Goal: Information Seeking & Learning: Find specific fact

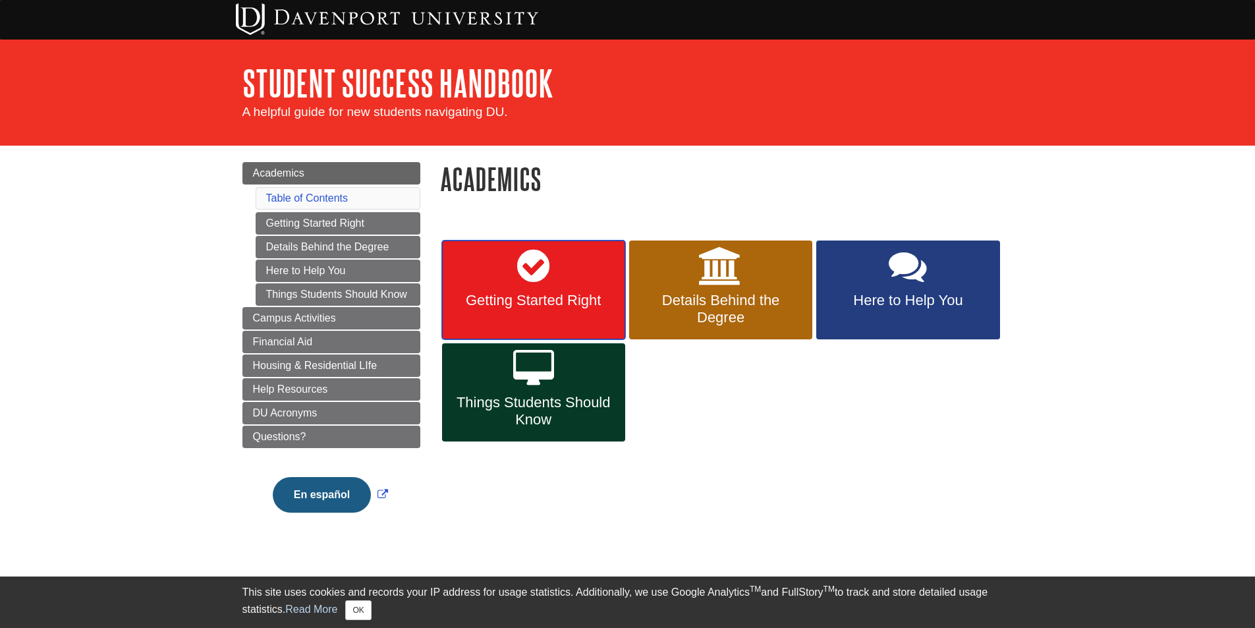
click at [535, 319] on link "Getting Started Right" at bounding box center [533, 289] width 183 height 99
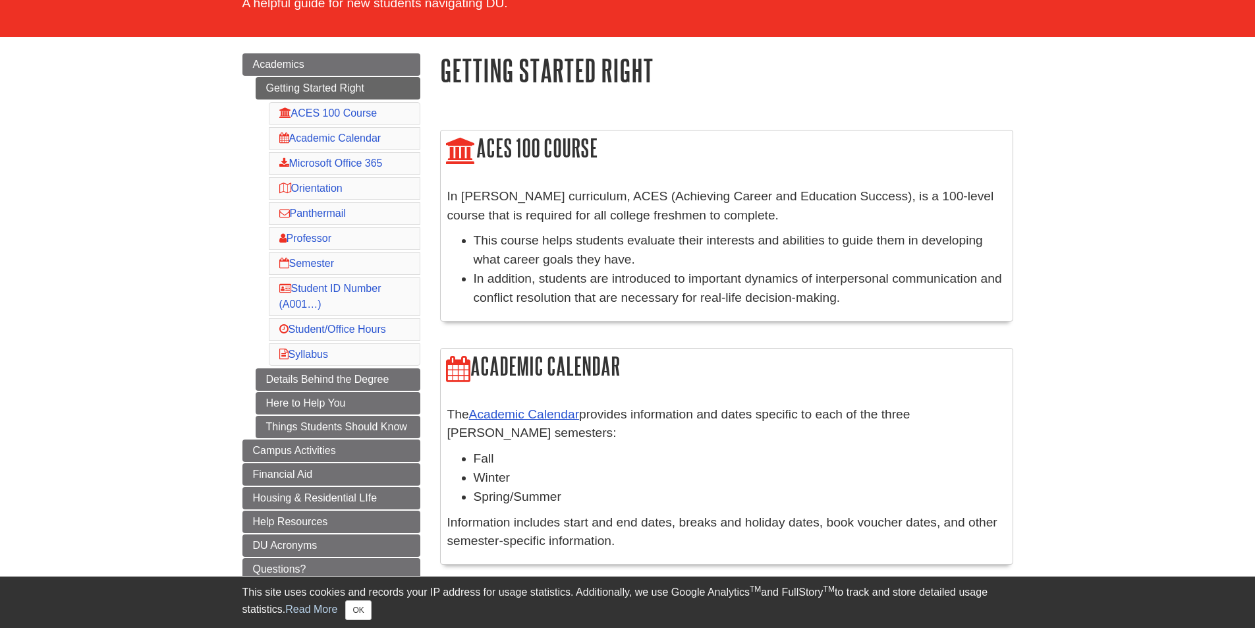
scroll to position [132, 0]
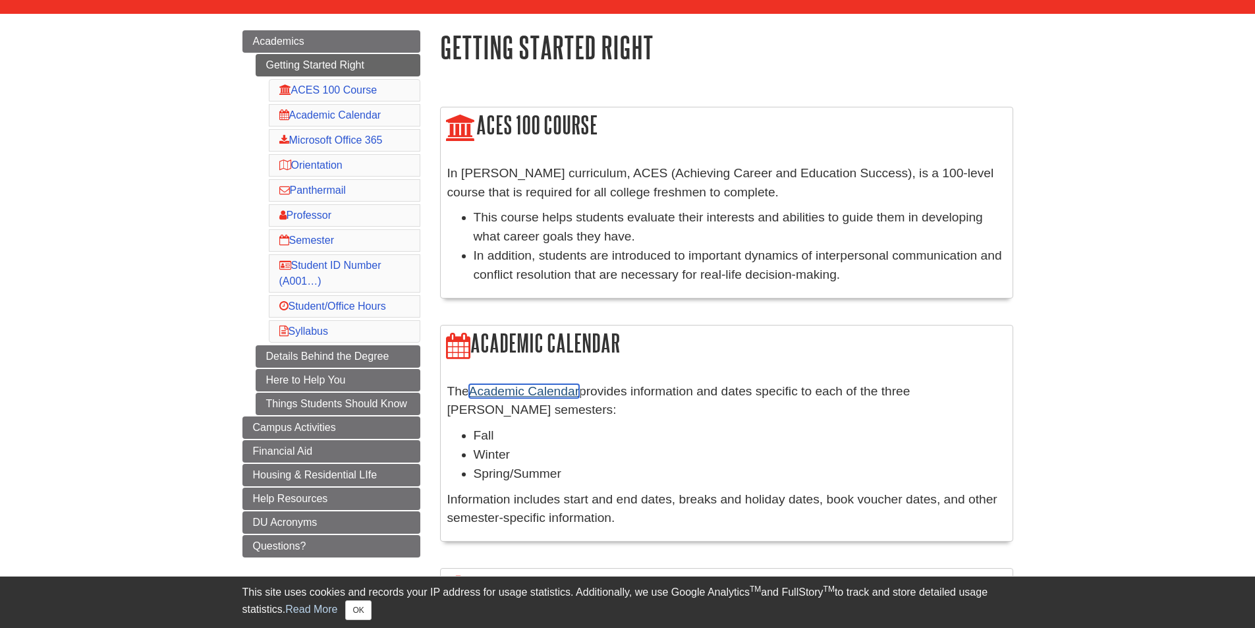
click at [528, 389] on link "Academic Calendar" at bounding box center [524, 391] width 110 height 14
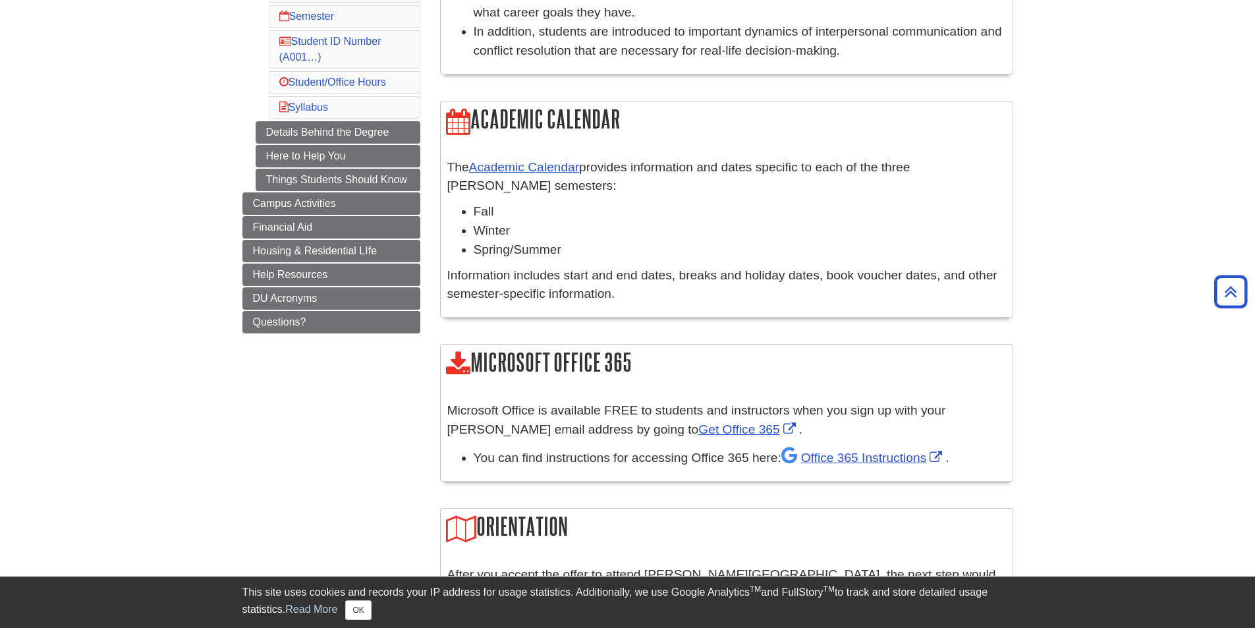
scroll to position [232, 0]
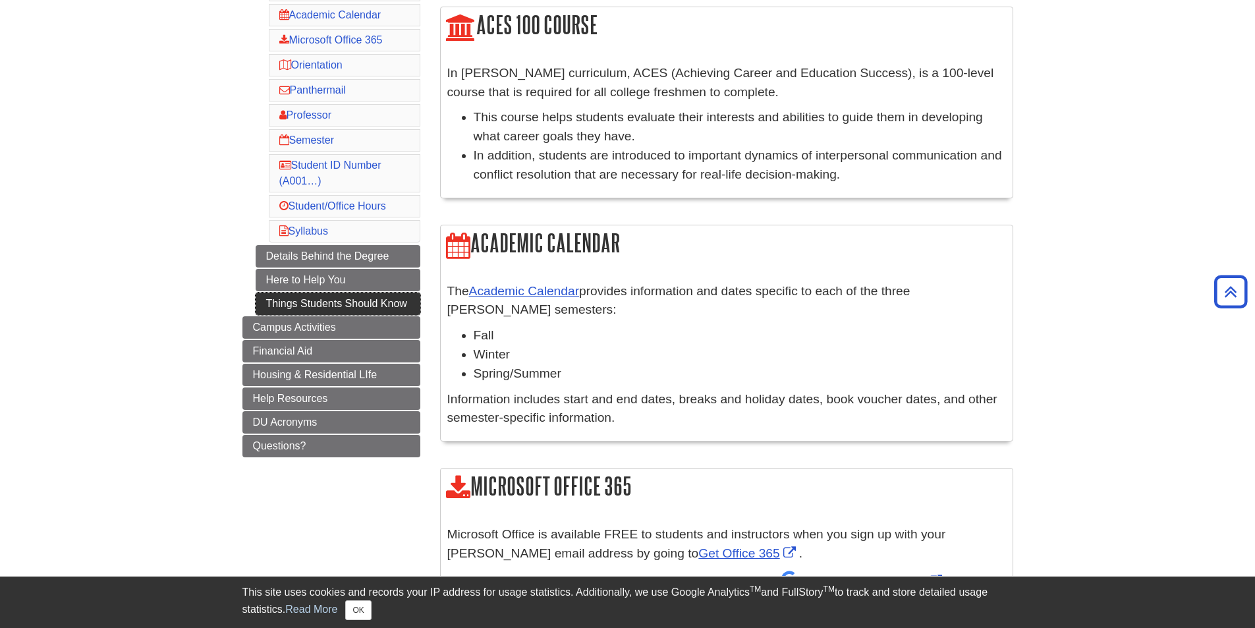
click at [377, 307] on link "Things Students Should Know" at bounding box center [338, 303] width 165 height 22
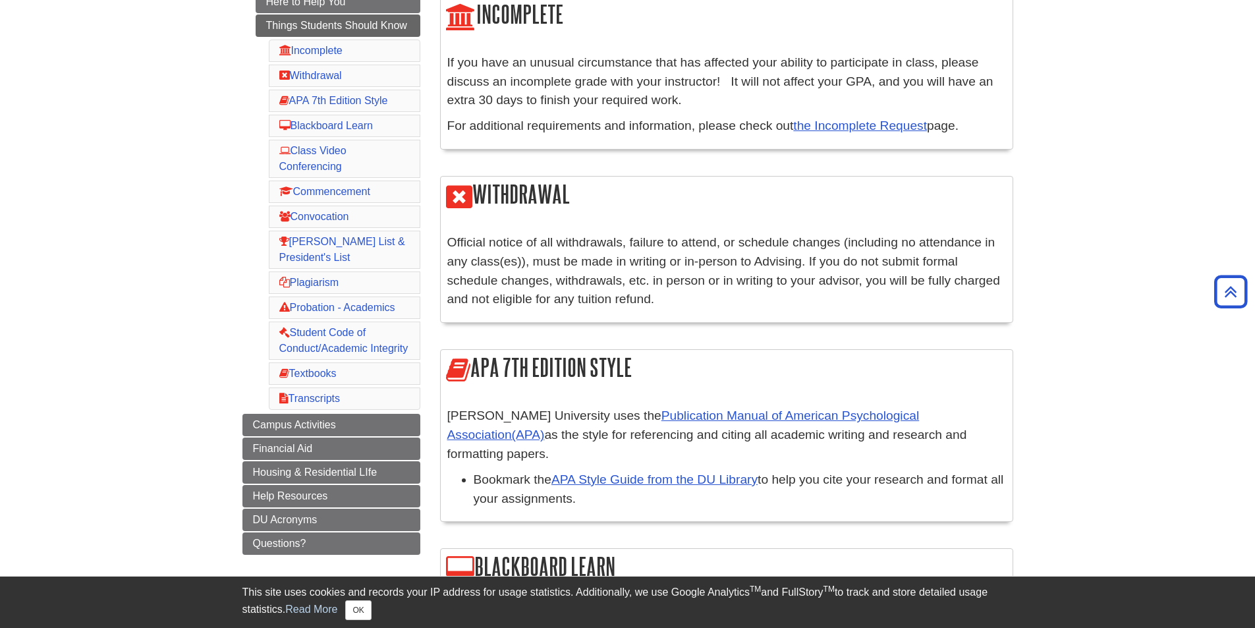
scroll to position [263, 0]
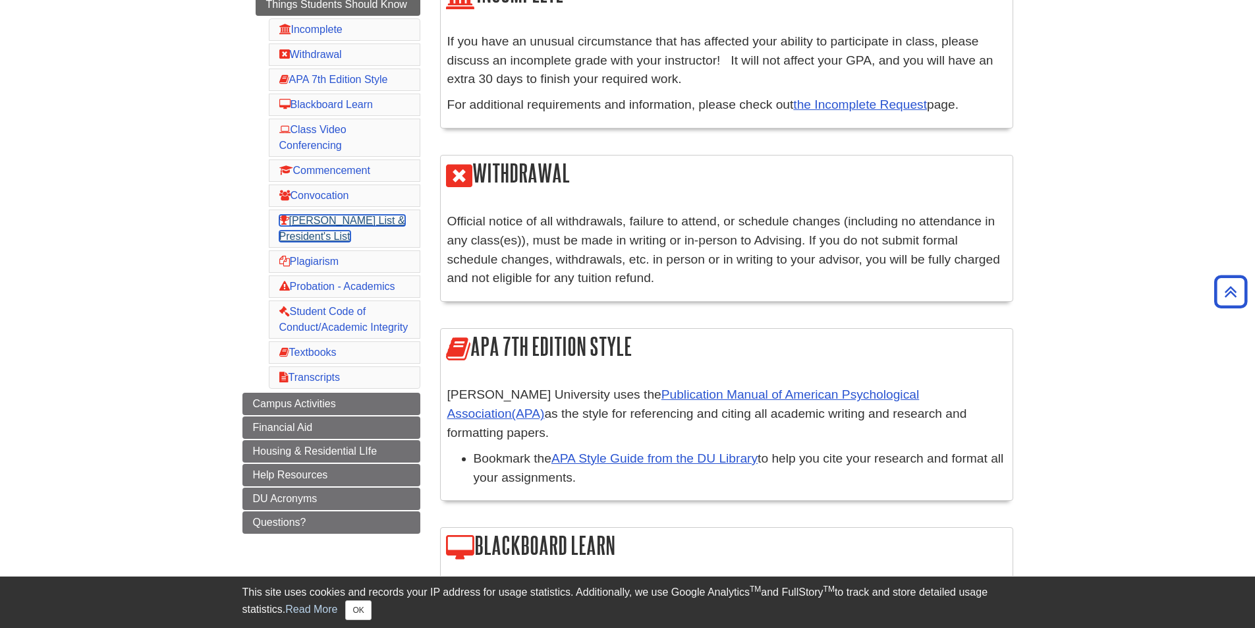
click at [386, 218] on link "[PERSON_NAME] List & President's List" at bounding box center [342, 228] width 126 height 27
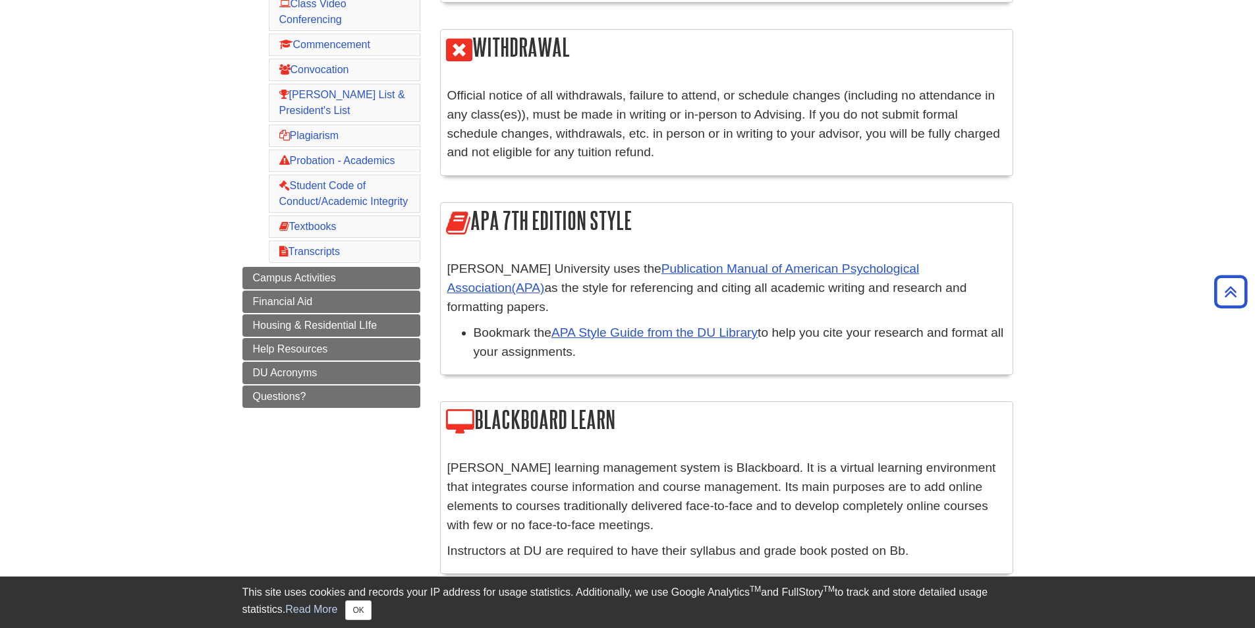
scroll to position [193, 0]
